Goal: Communication & Community: Share content

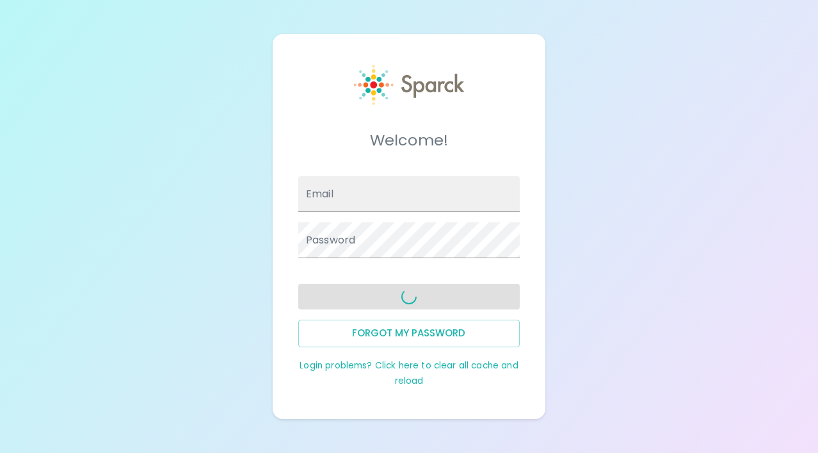
type input "[EMAIL_ADDRESS][DOMAIN_NAME]"
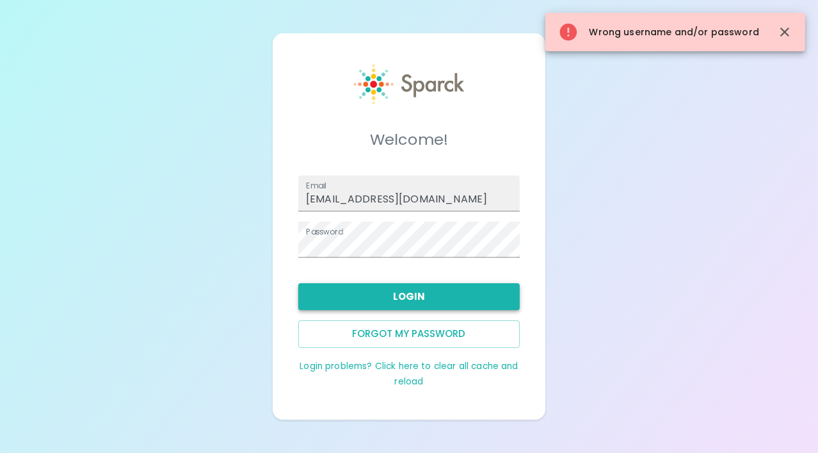
click at [405, 300] on button "Login" at bounding box center [408, 296] width 221 height 27
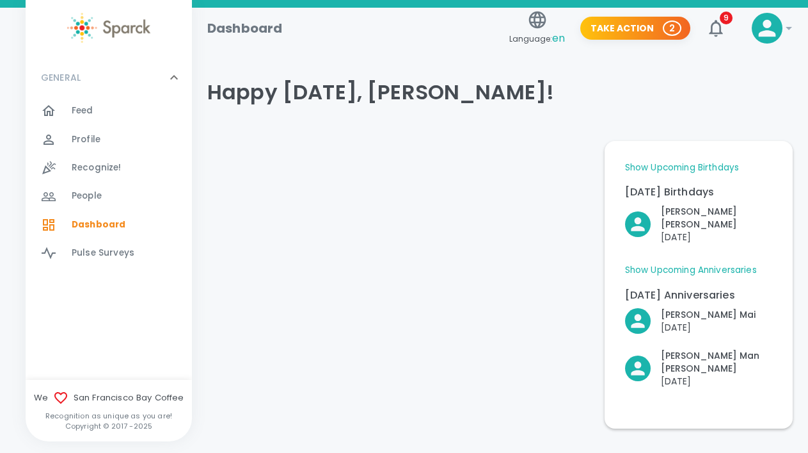
click at [695, 216] on p "[PERSON_NAME]" at bounding box center [716, 218] width 111 height 26
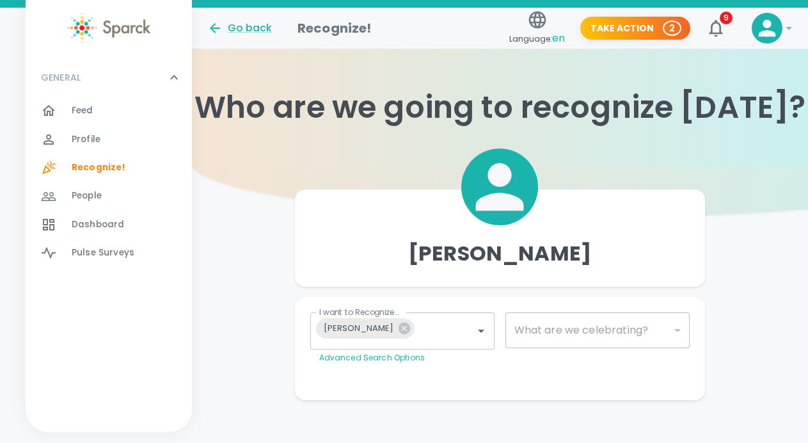
type input "2072"
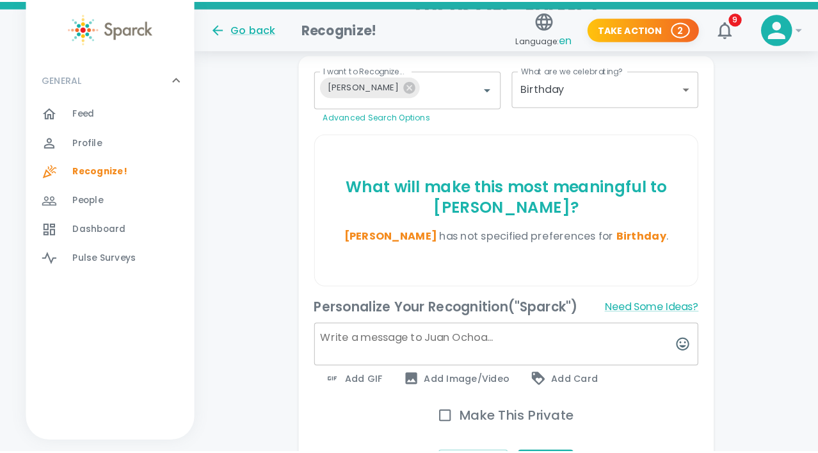
scroll to position [248, 0]
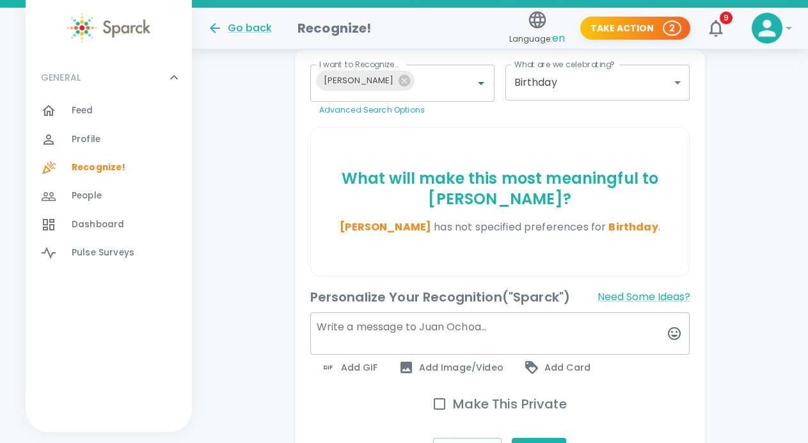
click at [424, 348] on textarea at bounding box center [500, 333] width 380 height 42
click at [671, 343] on button "button" at bounding box center [674, 333] width 31 height 31
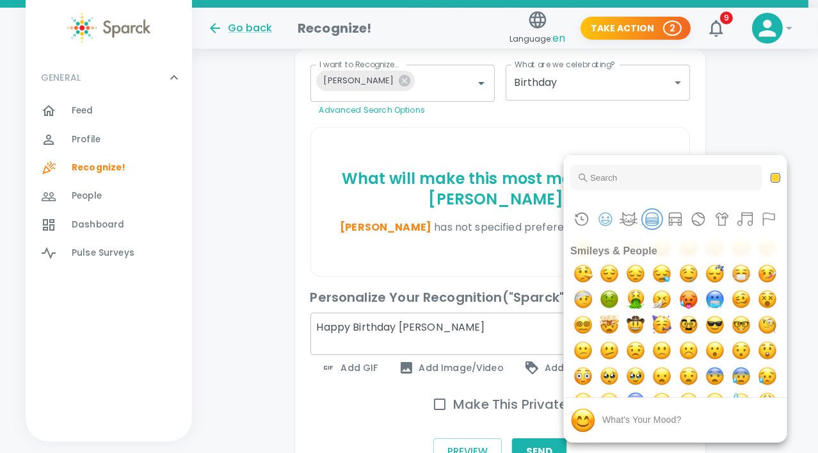
click at [656, 221] on button "Food & Drink" at bounding box center [652, 218] width 19 height 19
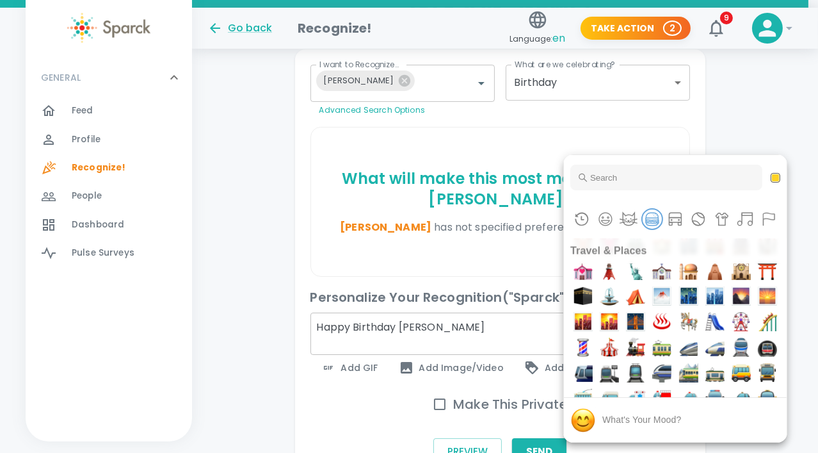
scroll to position [2802, 0]
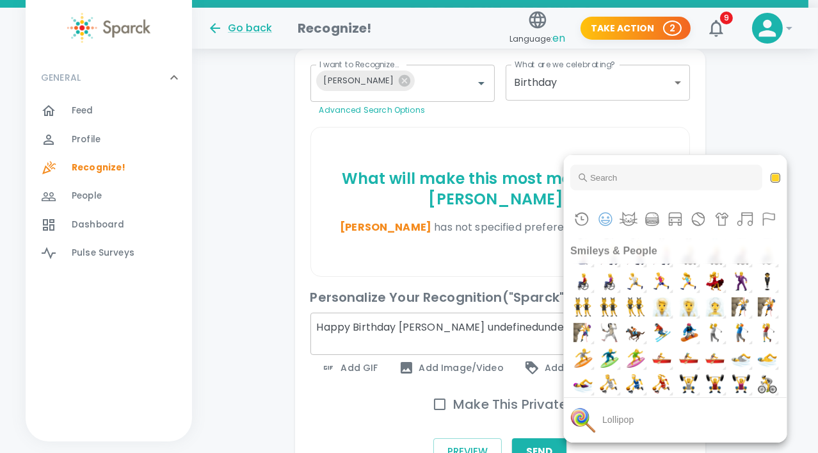
scroll to position [1338, 0]
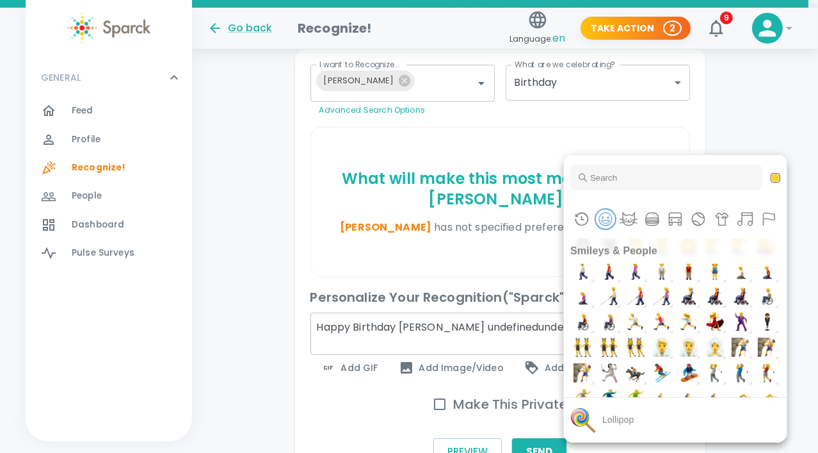
click at [607, 218] on button "Smileys & People" at bounding box center [605, 218] width 19 height 19
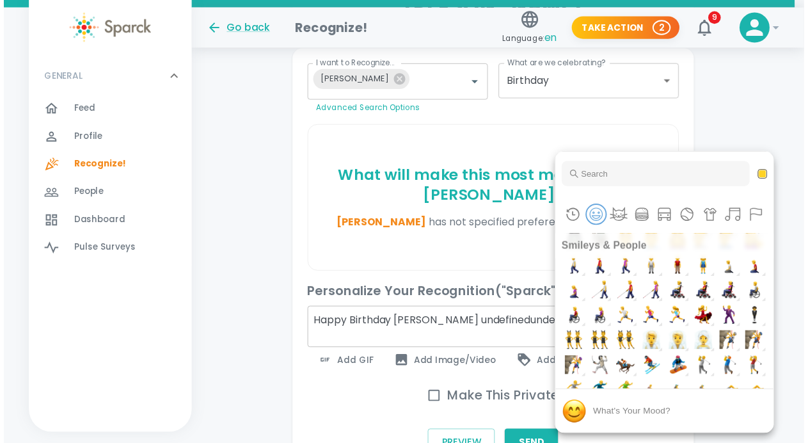
scroll to position [51, 0]
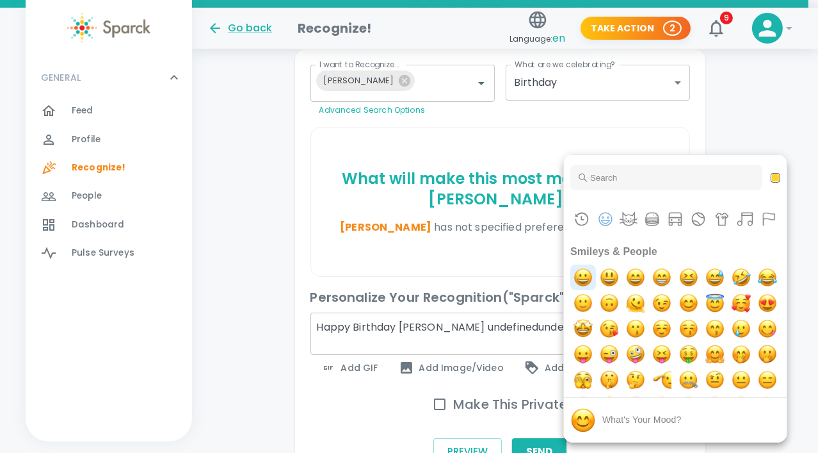
click at [584, 278] on img "grinning" at bounding box center [583, 277] width 26 height 26
click at [471, 258] on div at bounding box center [409, 226] width 818 height 453
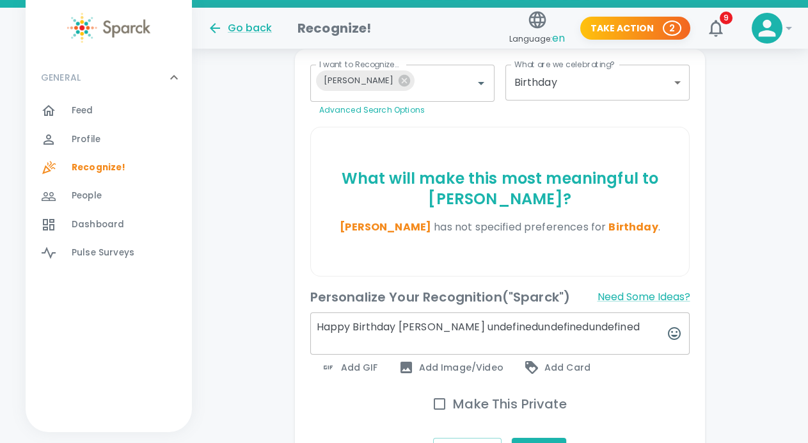
click at [629, 328] on textarea "Happy Birthday Juan Carlos undefinedundefinedundefined" at bounding box center [500, 333] width 380 height 42
type textarea "Happy Birthday Juan Carlos :)"
click at [456, 376] on div "Add Image/Video" at bounding box center [451, 368] width 125 height 26
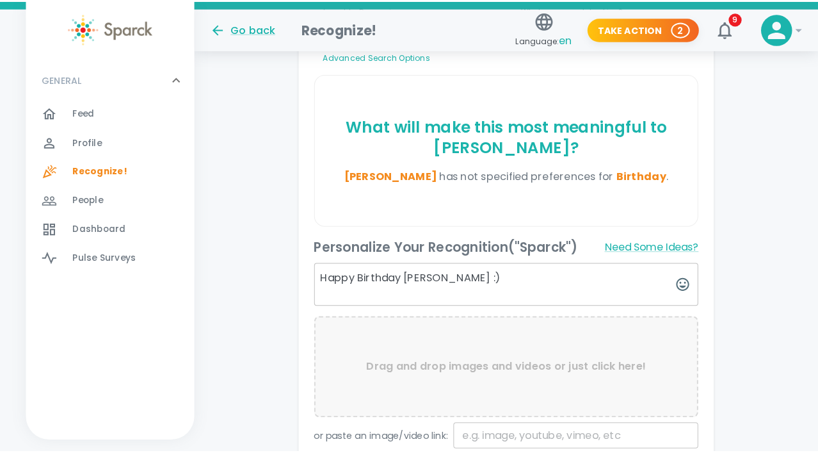
scroll to position [413, 0]
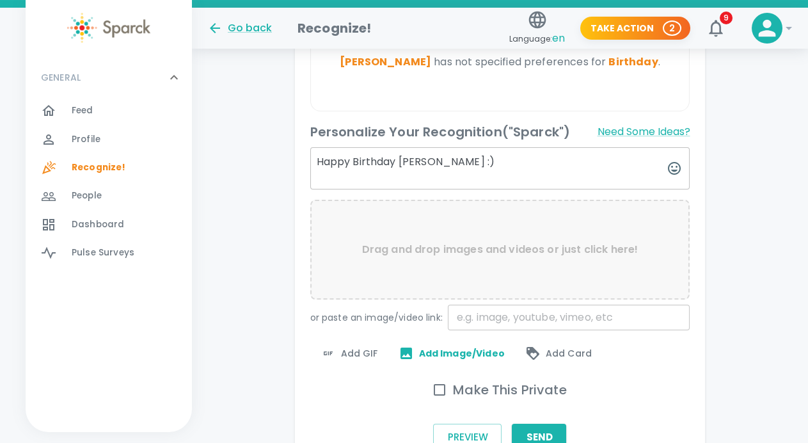
click at [565, 350] on span "Add Card" at bounding box center [559, 353] width 67 height 15
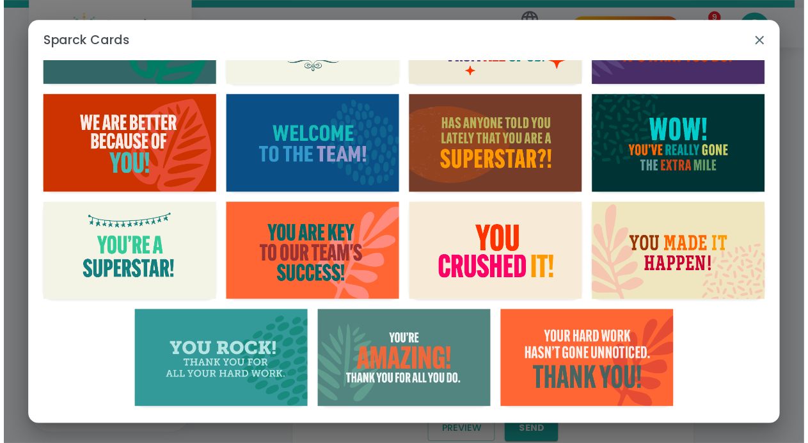
scroll to position [0, 0]
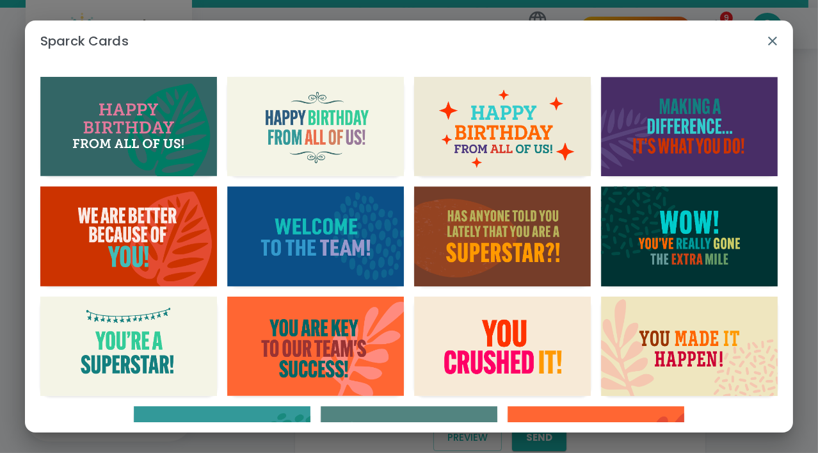
click at [492, 128] on img "button" at bounding box center [502, 126] width 177 height 99
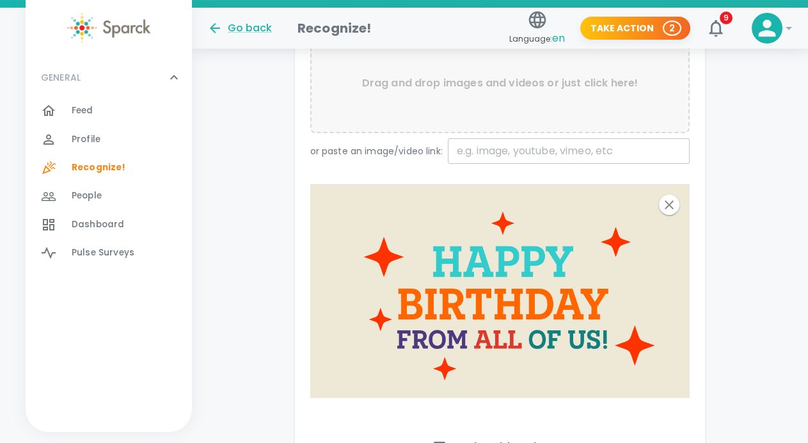
scroll to position [716, 0]
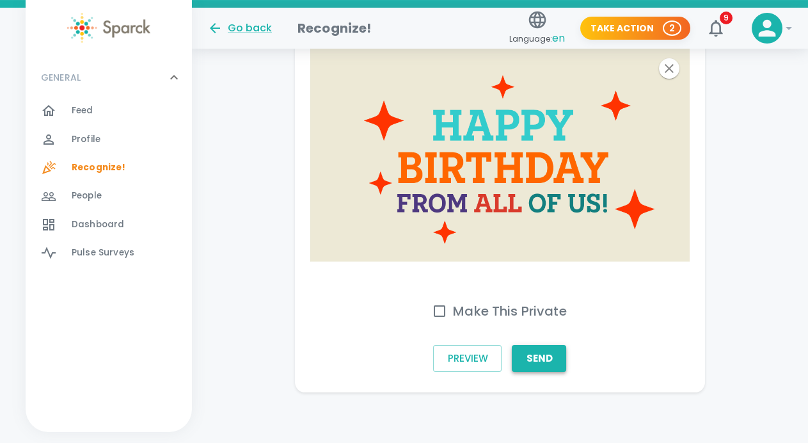
click at [543, 357] on button "Send" at bounding box center [539, 358] width 54 height 27
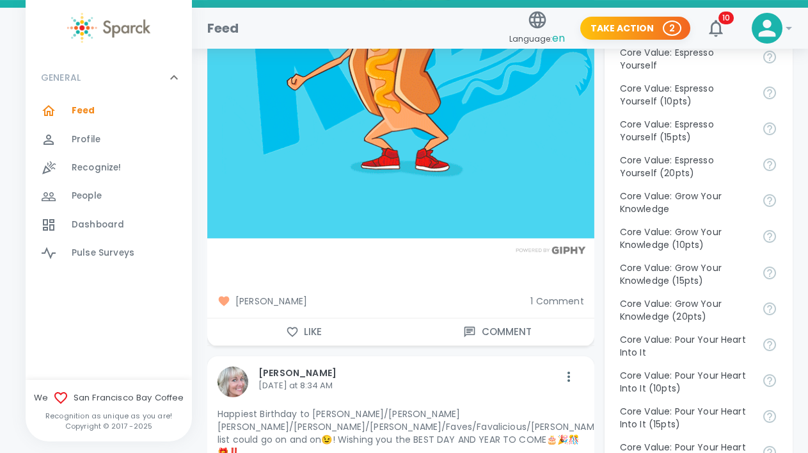
scroll to position [931, 0]
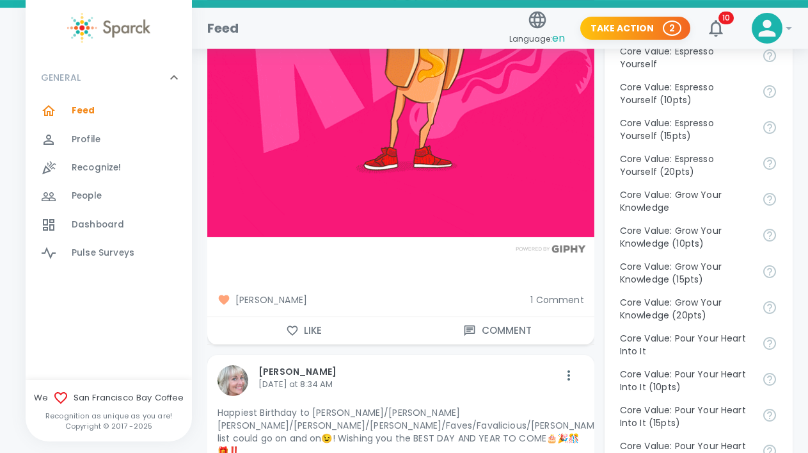
click at [290, 328] on icon "button" at bounding box center [292, 330] width 13 height 13
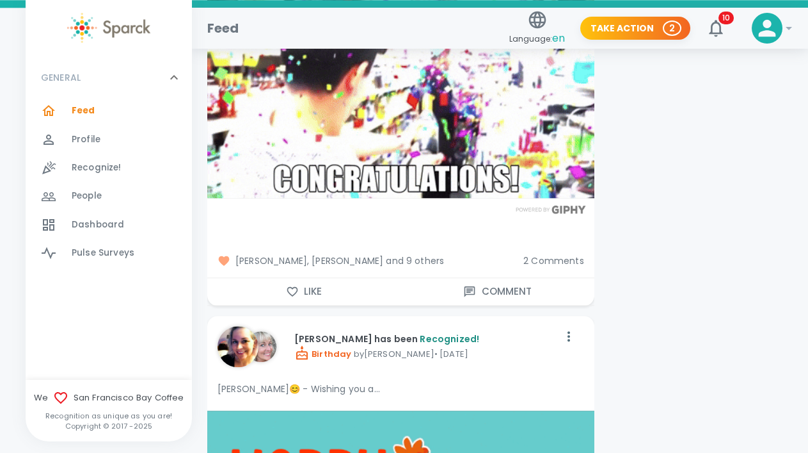
scroll to position [4694, 0]
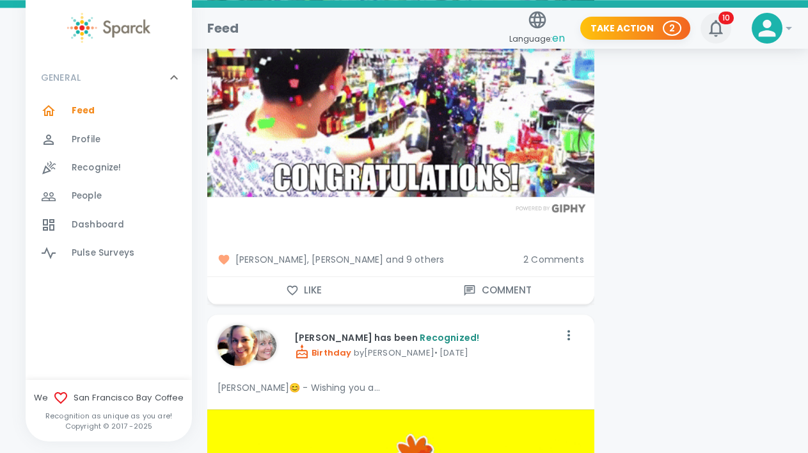
click at [724, 28] on icon "button" at bounding box center [716, 28] width 20 height 20
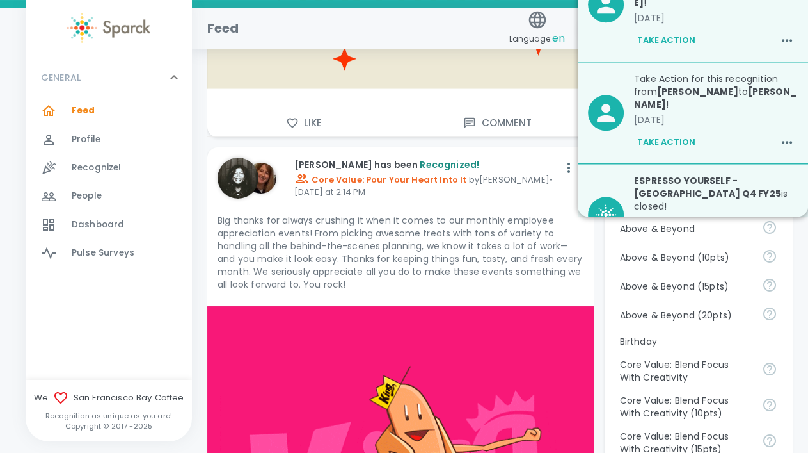
scroll to position [0, 0]
